Goal: Information Seeking & Learning: Find specific page/section

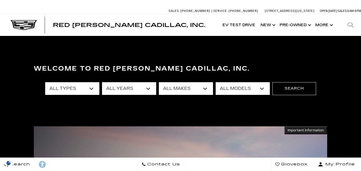
click at [141, 89] on select "All Years 2026 2025 2024 2023 2022 2021 2020 2019 2018 2016 2015 2014 2008" at bounding box center [129, 88] width 54 height 13
click at [174, 88] on select "All Makes Audi BMW Buick Cadillac Chevrolet Chrysler Ford Honda Jeep Land Rover…" at bounding box center [186, 88] width 54 height 13
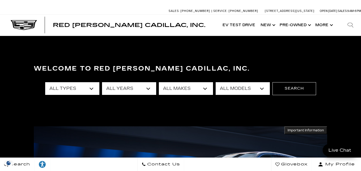
click at [192, 91] on select "All Makes Audi BMW Buick Cadillac Chevrolet Chrysler Ford Honda Jeep Land Rover…" at bounding box center [186, 88] width 54 height 13
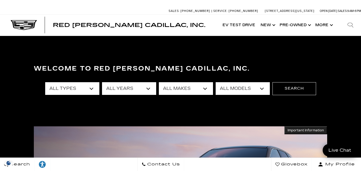
click at [133, 88] on select "All Years 2026 2025 2024 2023 2022 2021 2020 2019 2018 2016 2015 2014 2008" at bounding box center [129, 88] width 54 height 13
click at [75, 92] on select "All Types New Used Certified Used Demo" at bounding box center [72, 88] width 54 height 13
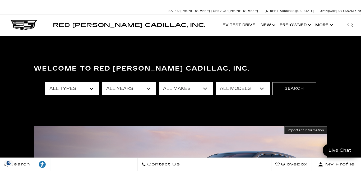
select select "Used"
click at [45, 82] on select "All Types New Used Certified Used Demo" at bounding box center [72, 88] width 54 height 13
click at [172, 89] on select "All Makes Audi BMW Buick Cadillac Chevrolet Chrysler Ford Honda Jeep Land Rover…" at bounding box center [186, 88] width 54 height 13
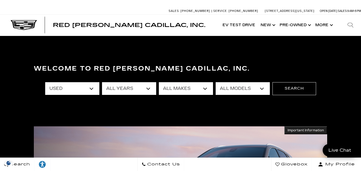
click at [228, 87] on select "All Models A4 Cherokee [US_STATE] Crown Signia E-Class Enclave EQE Escalade Exp…" at bounding box center [242, 88] width 54 height 13
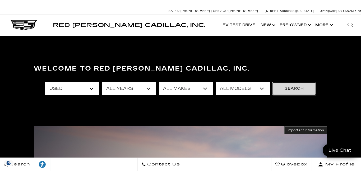
click at [306, 89] on button "Search" at bounding box center [294, 88] width 44 height 13
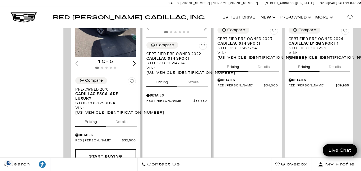
scroll to position [373, 0]
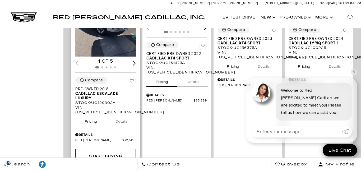
click at [123, 115] on button "Details" at bounding box center [121, 121] width 31 height 12
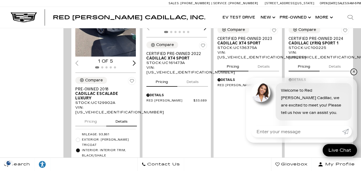
click at [353, 72] on link "✕" at bounding box center [353, 72] width 6 height 6
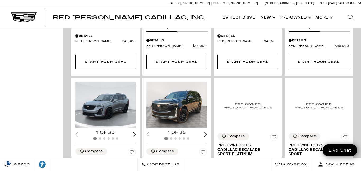
scroll to position [679, 0]
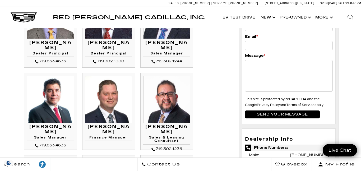
scroll to position [84, 0]
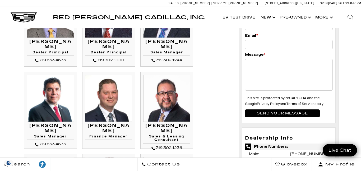
click at [55, 107] on img at bounding box center [50, 98] width 47 height 47
click at [45, 128] on div "Matt Canales Sales Manager 719.633.4633 Matt Canales Sales Manager" at bounding box center [50, 135] width 47 height 25
click at [108, 103] on img at bounding box center [108, 98] width 47 height 47
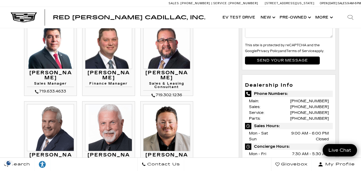
scroll to position [138, 0]
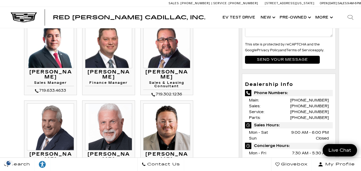
click at [97, 92] on li "Ryan Gainer Finance Manager Ryan Gainer Finance Manager" at bounding box center [108, 56] width 53 height 77
